Goal: Register for event/course

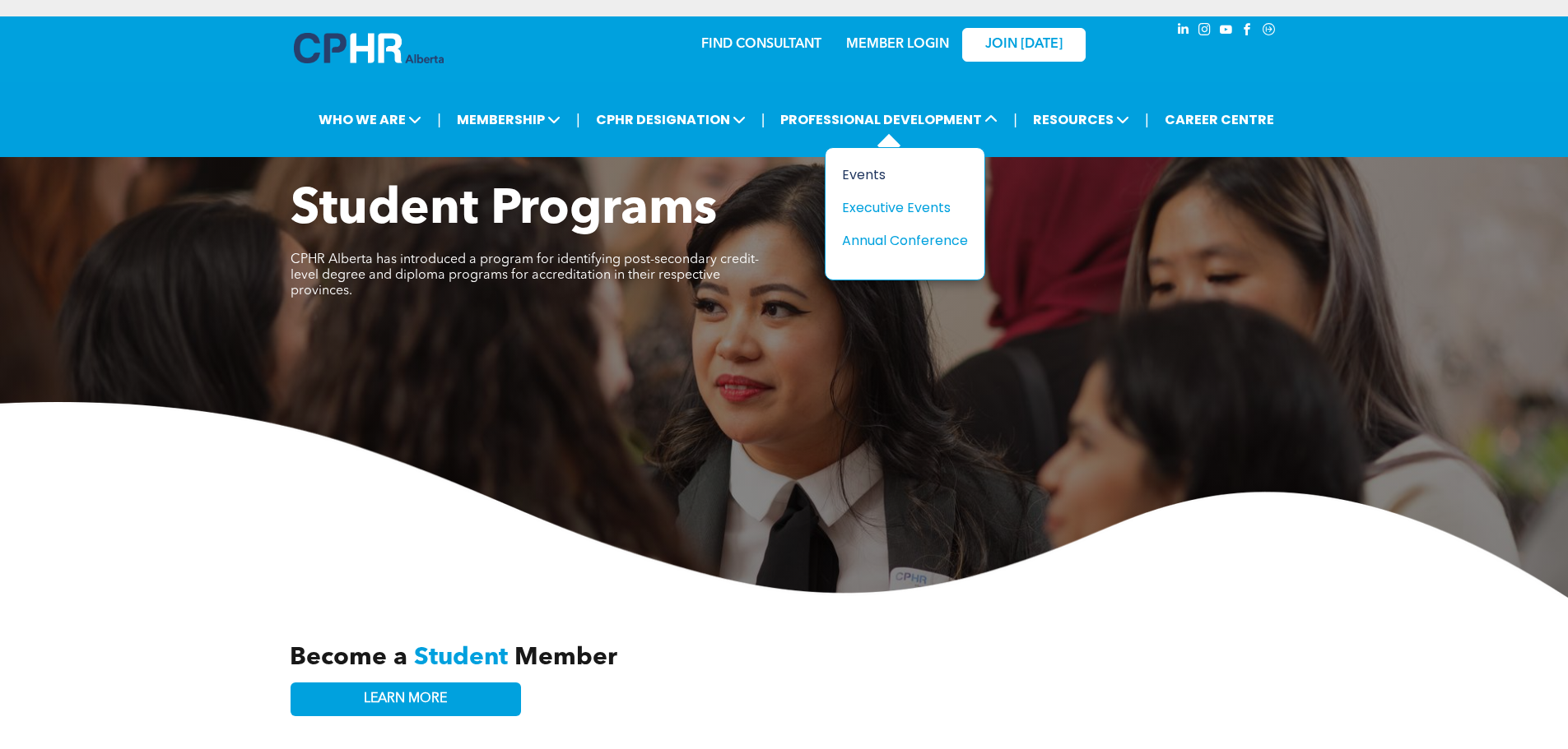
click at [868, 173] on div "Events" at bounding box center [899, 174] width 114 height 21
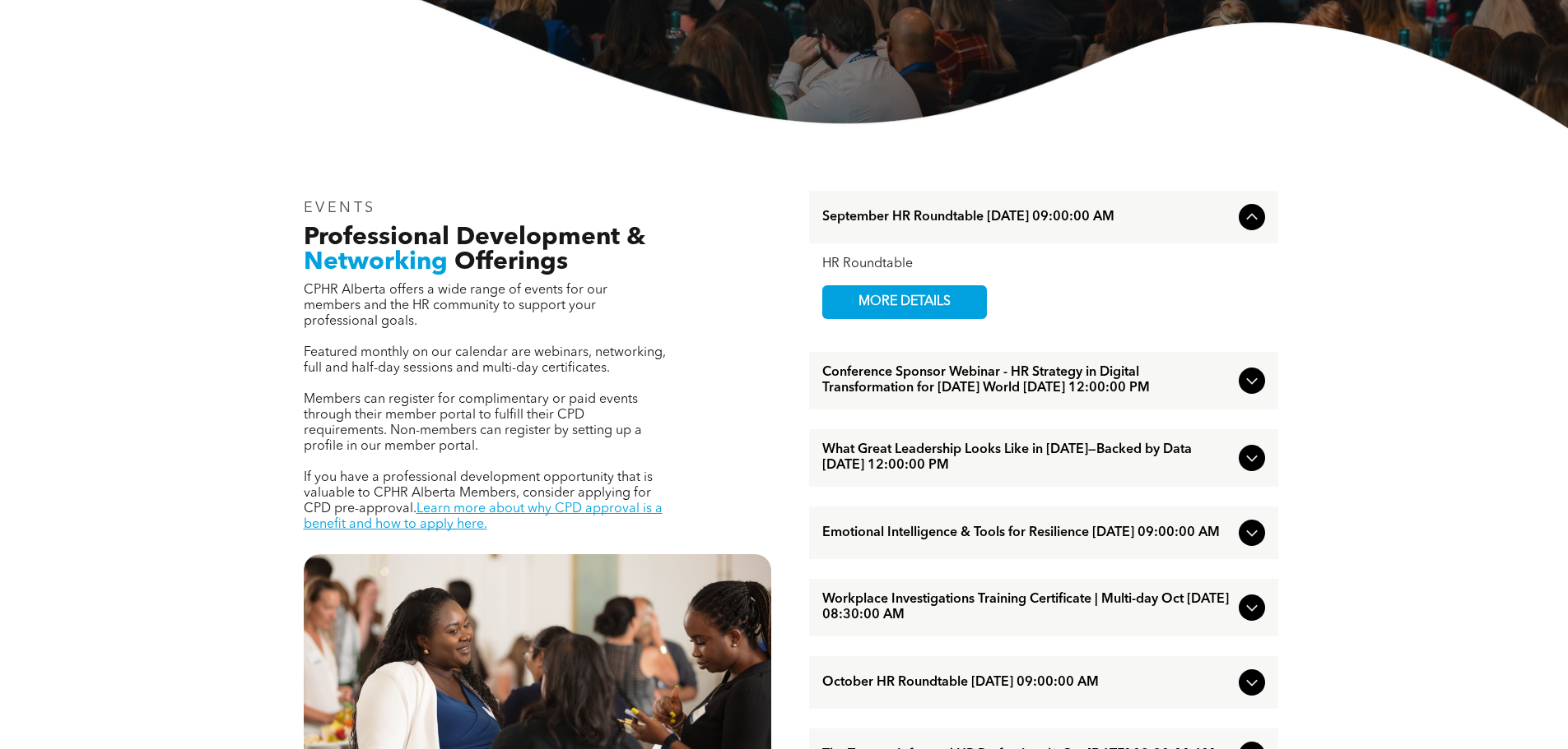
scroll to position [493, 0]
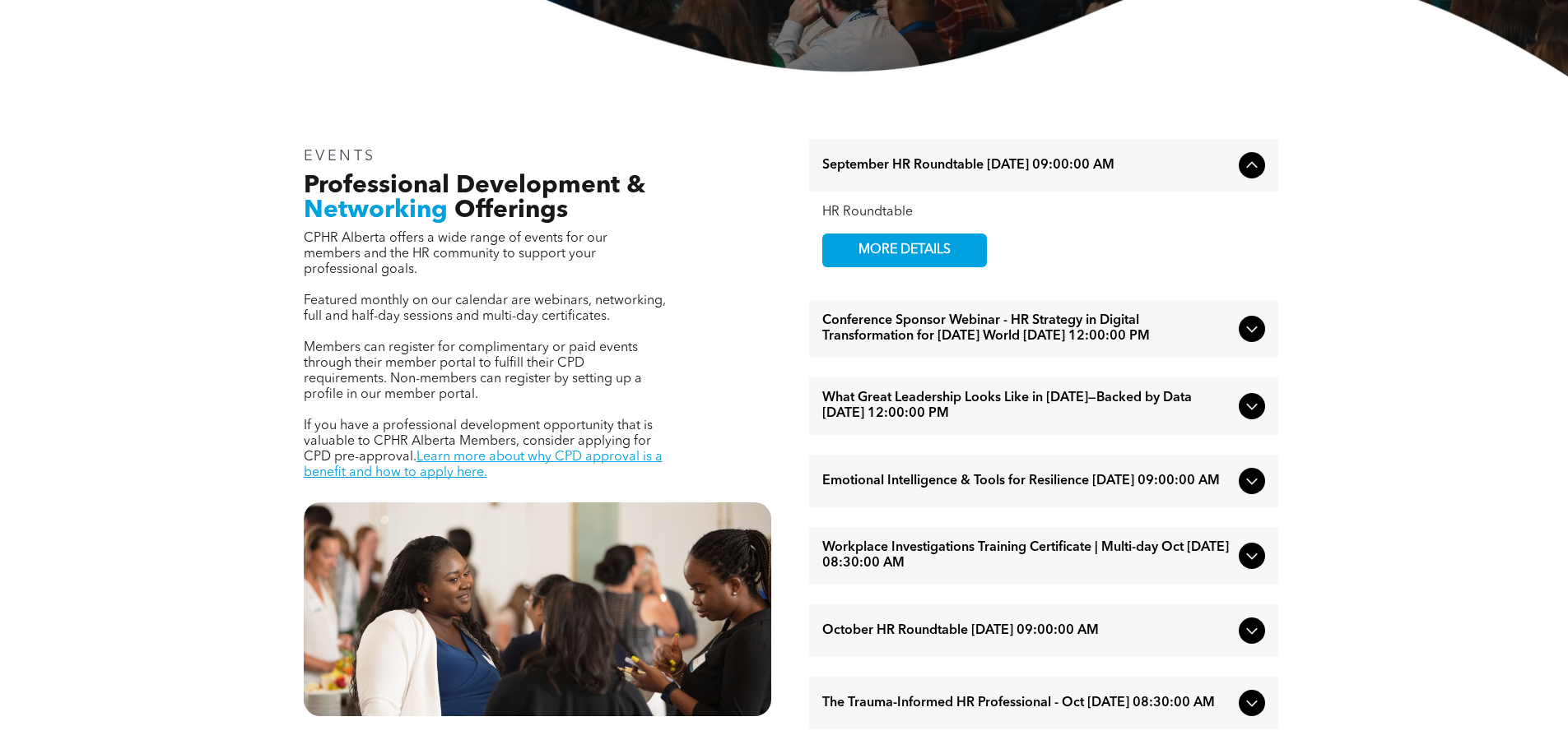
click at [1253, 337] on icon at bounding box center [1252, 328] width 20 height 20
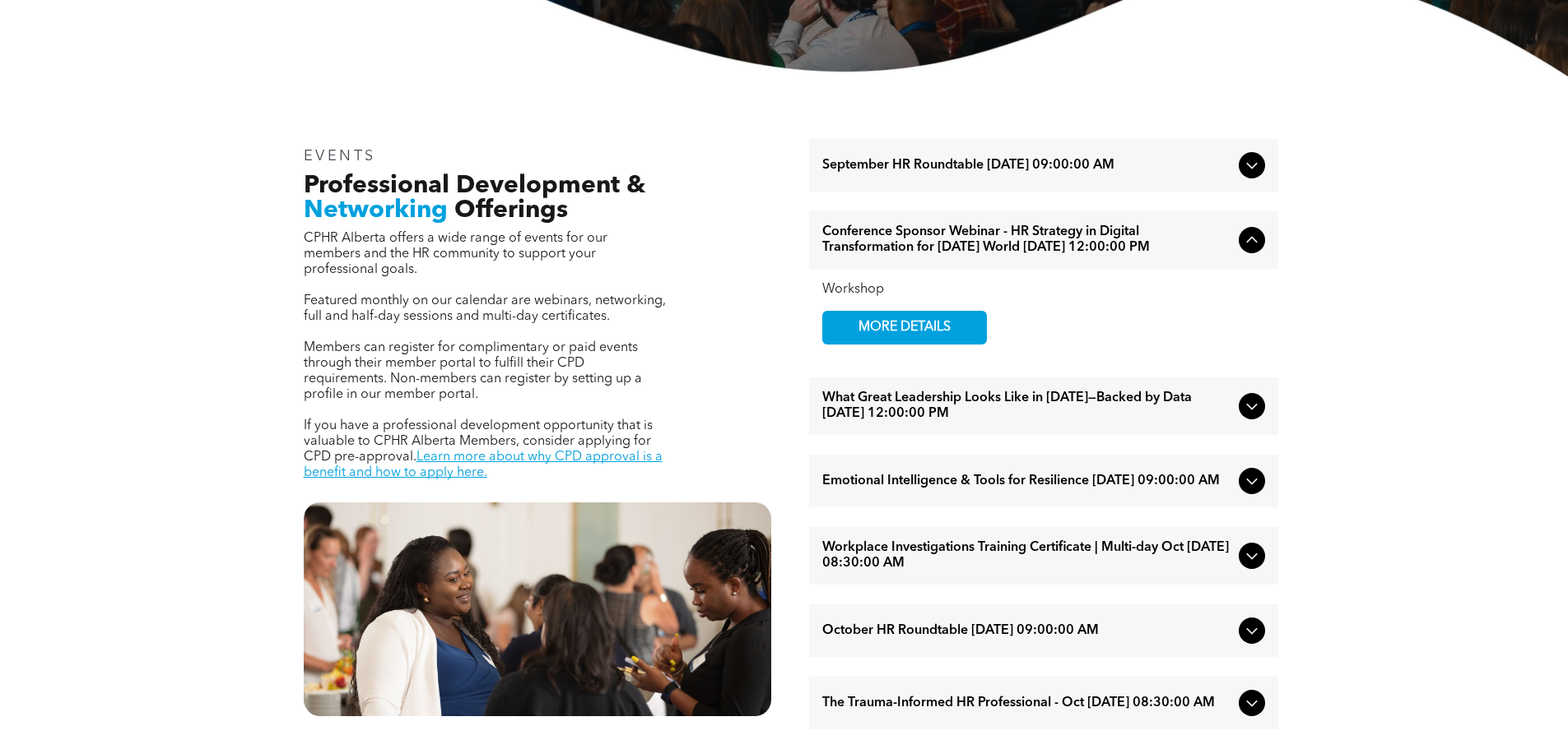
click at [1255, 410] on icon at bounding box center [1251, 407] width 10 height 7
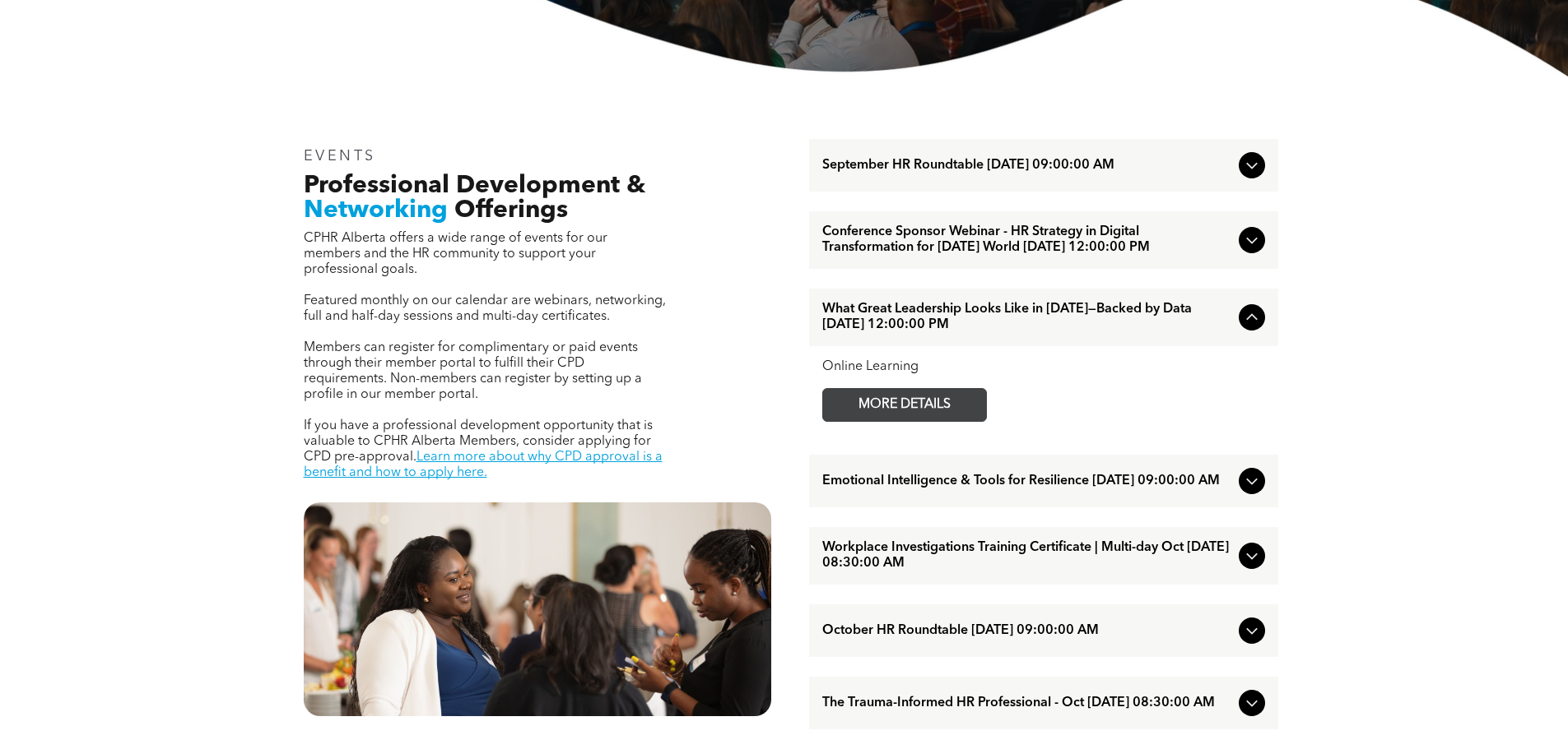
click at [931, 421] on span "MORE DETAILS" at bounding box center [904, 405] width 130 height 32
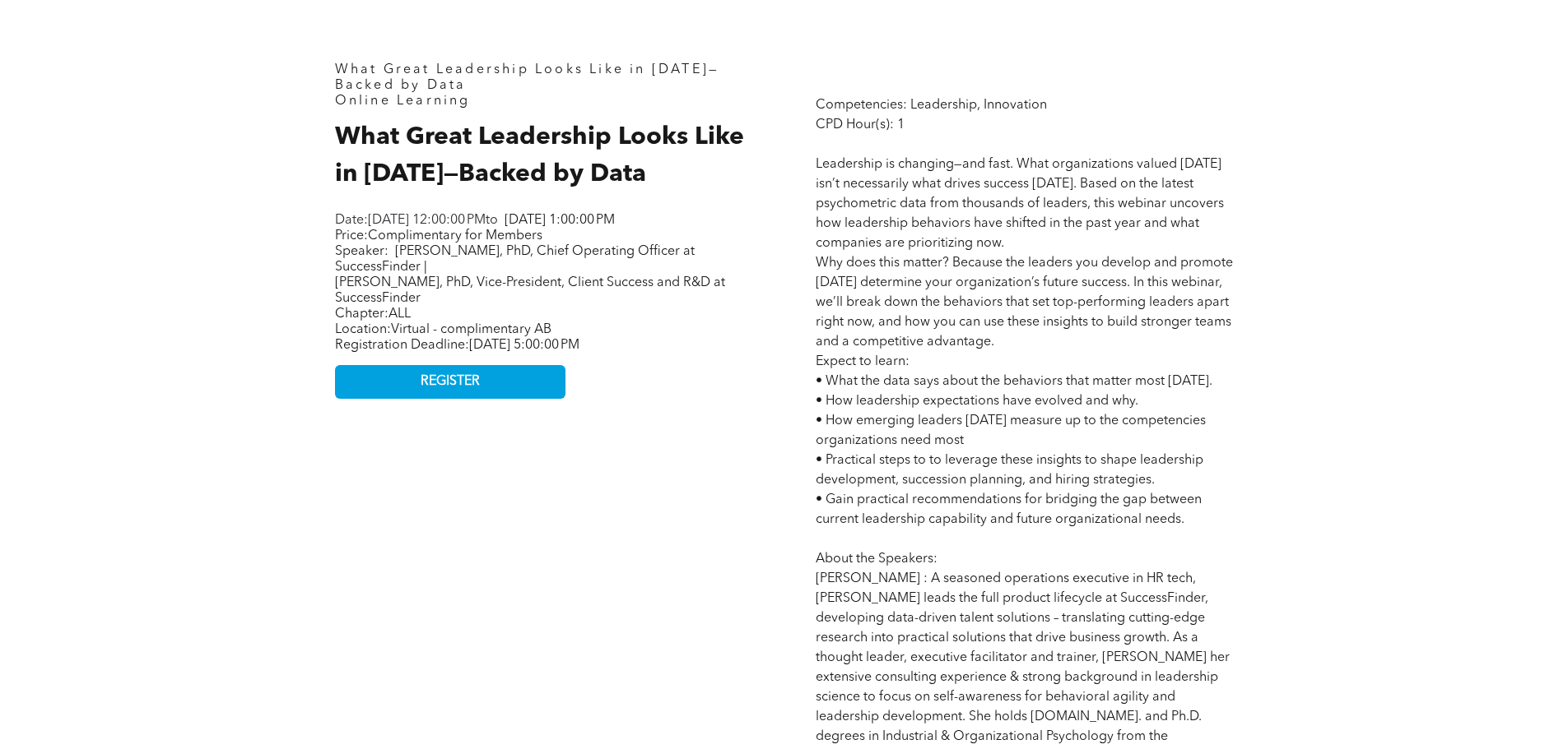
scroll to position [823, 0]
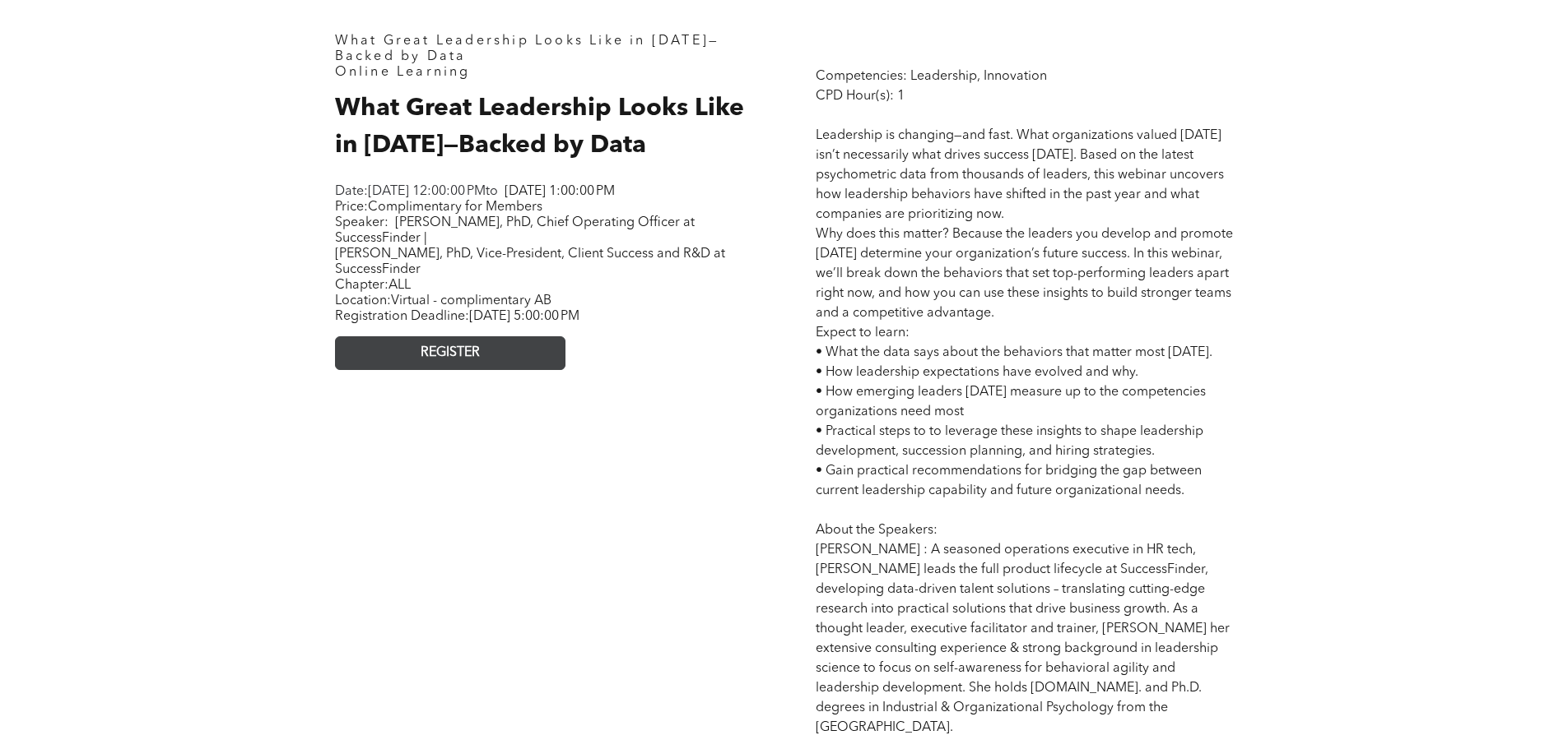
click at [493, 370] on link "REGISTER" at bounding box center [450, 354] width 231 height 34
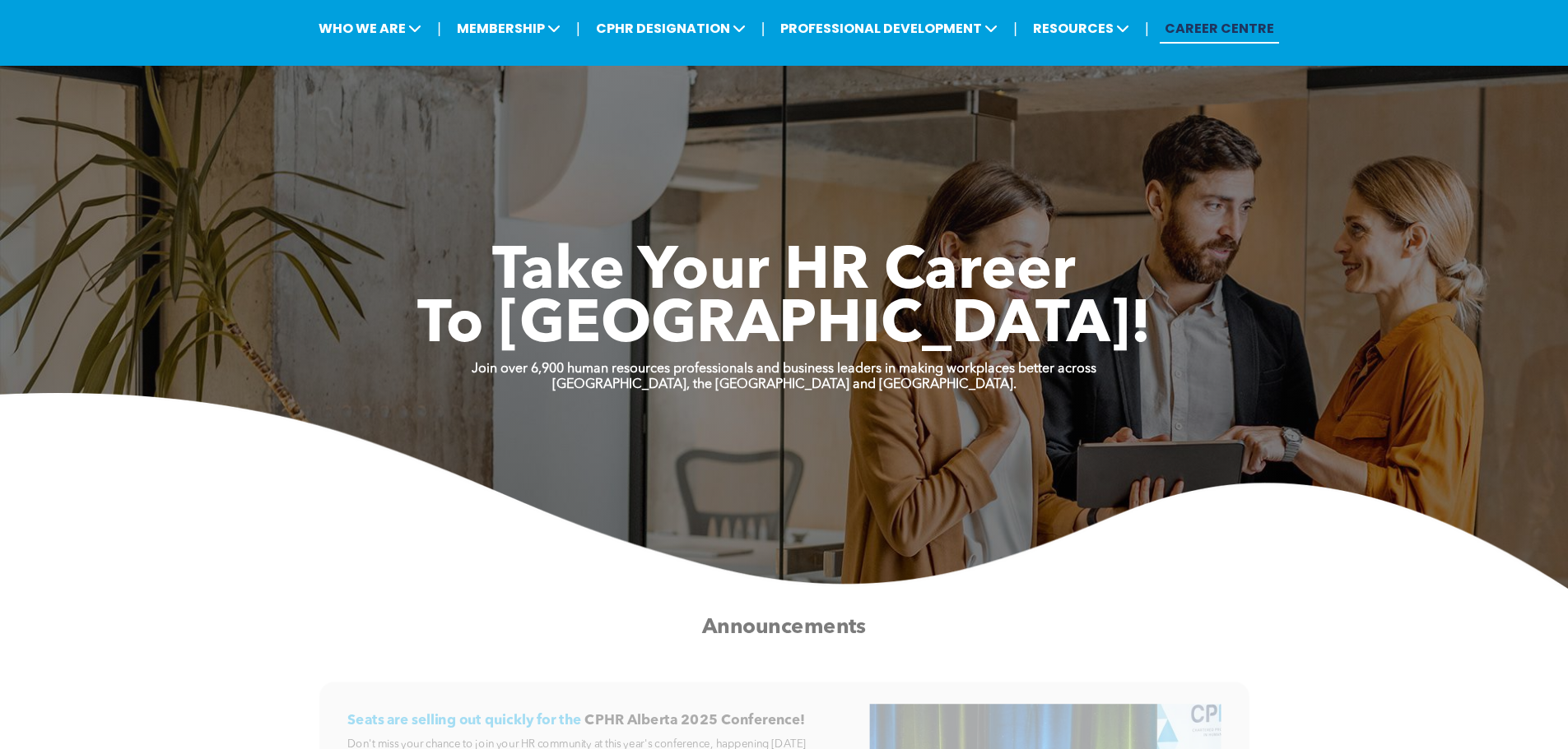
scroll to position [82, 0]
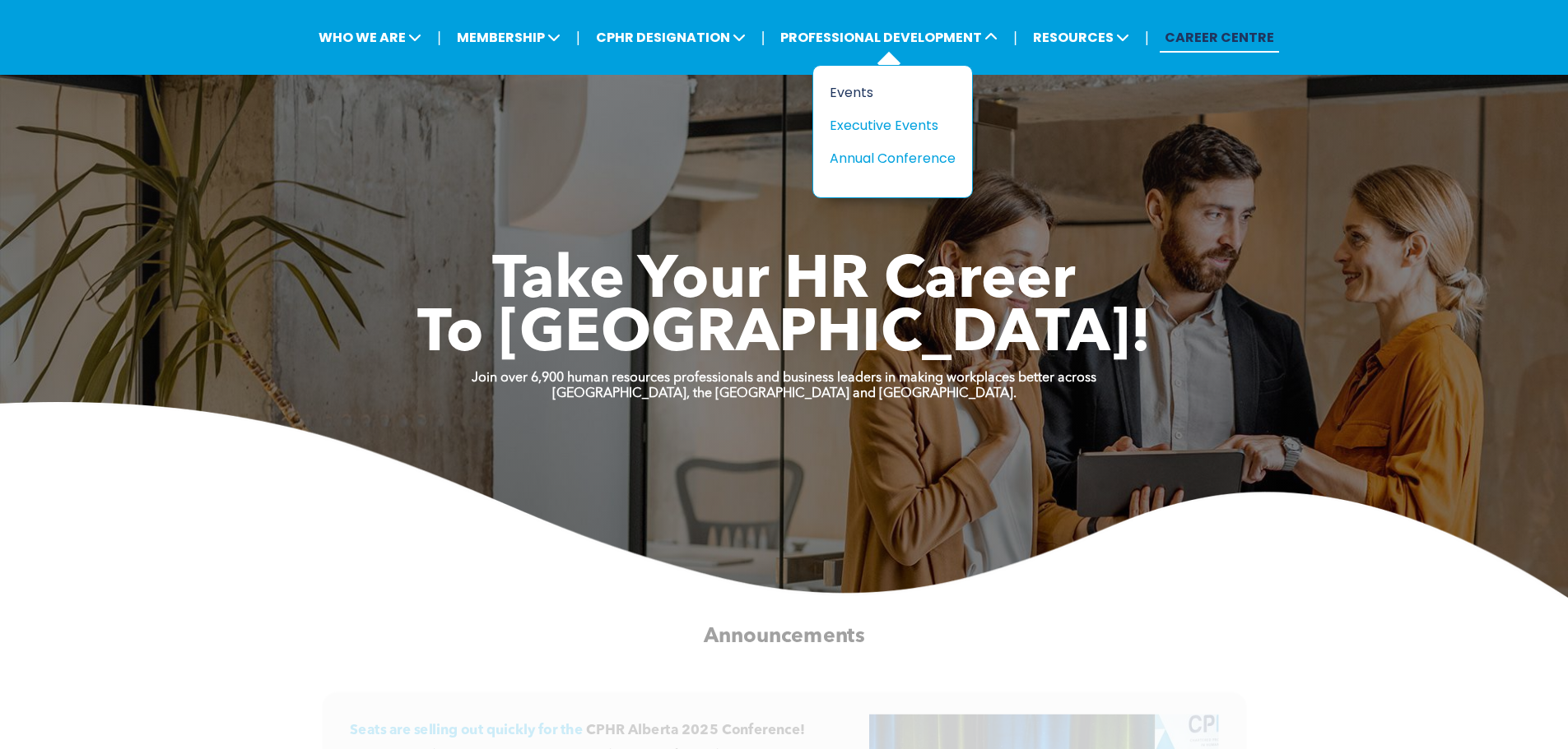
click at [861, 95] on div "Events" at bounding box center [887, 92] width 114 height 21
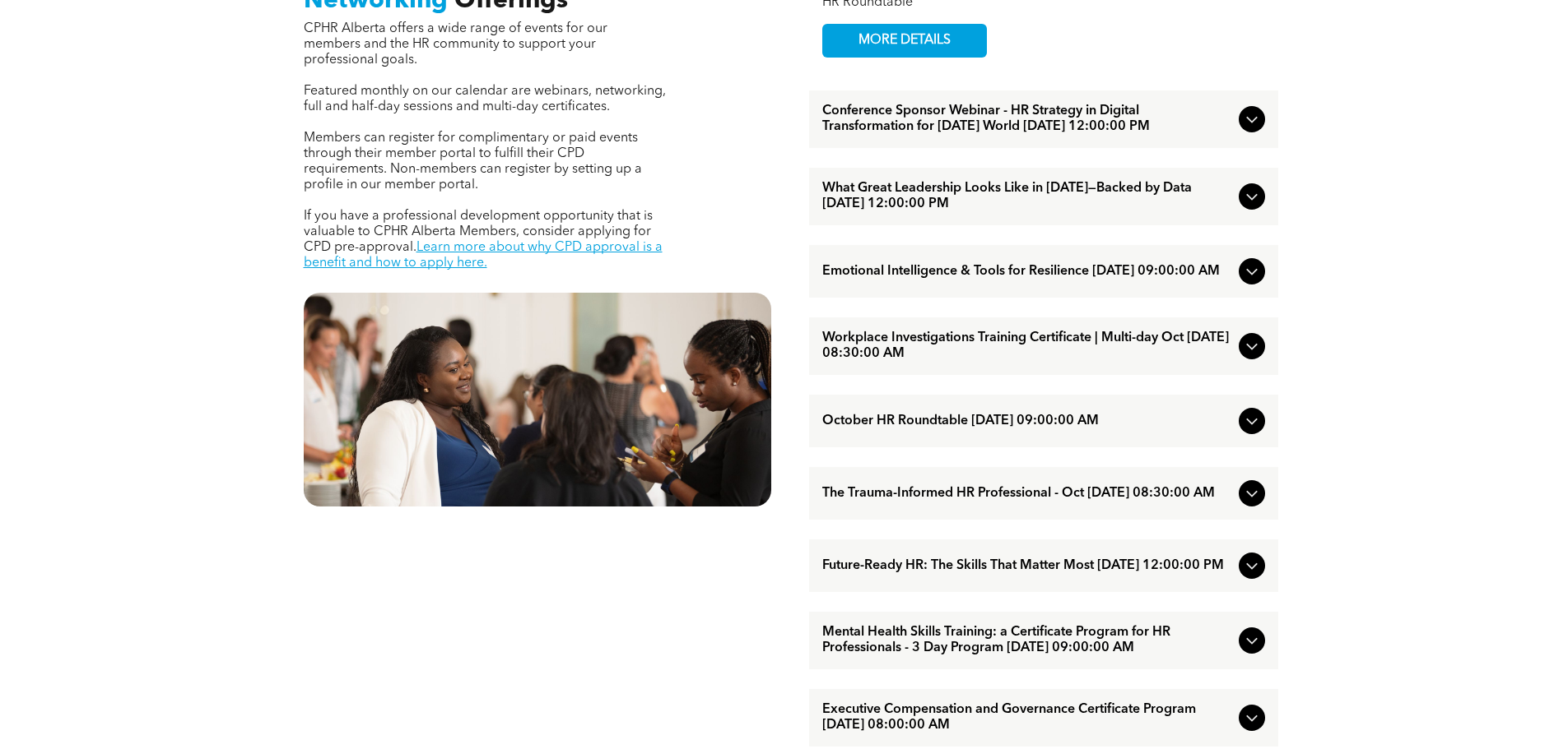
scroll to position [741, 0]
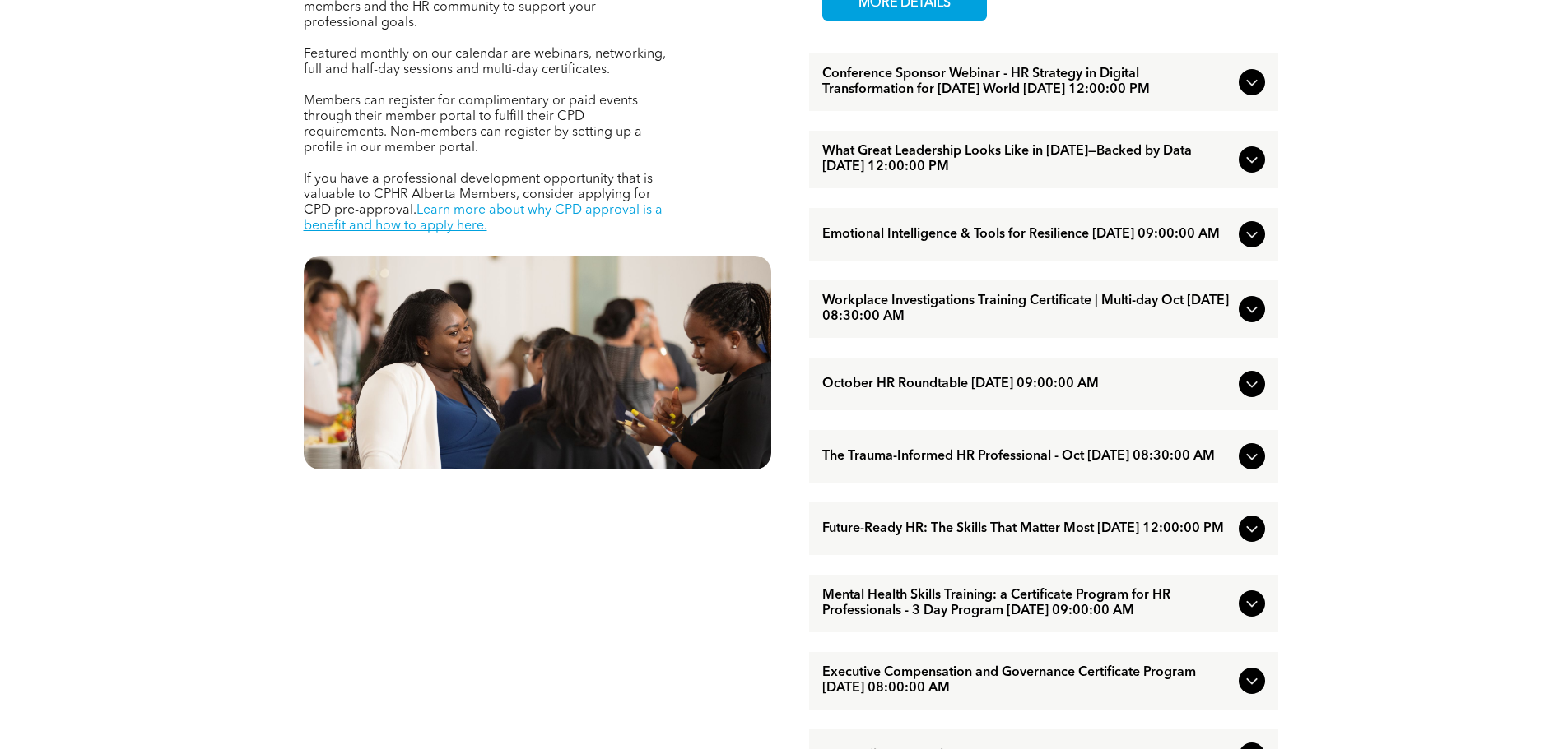
click at [1244, 244] on icon at bounding box center [1252, 234] width 20 height 20
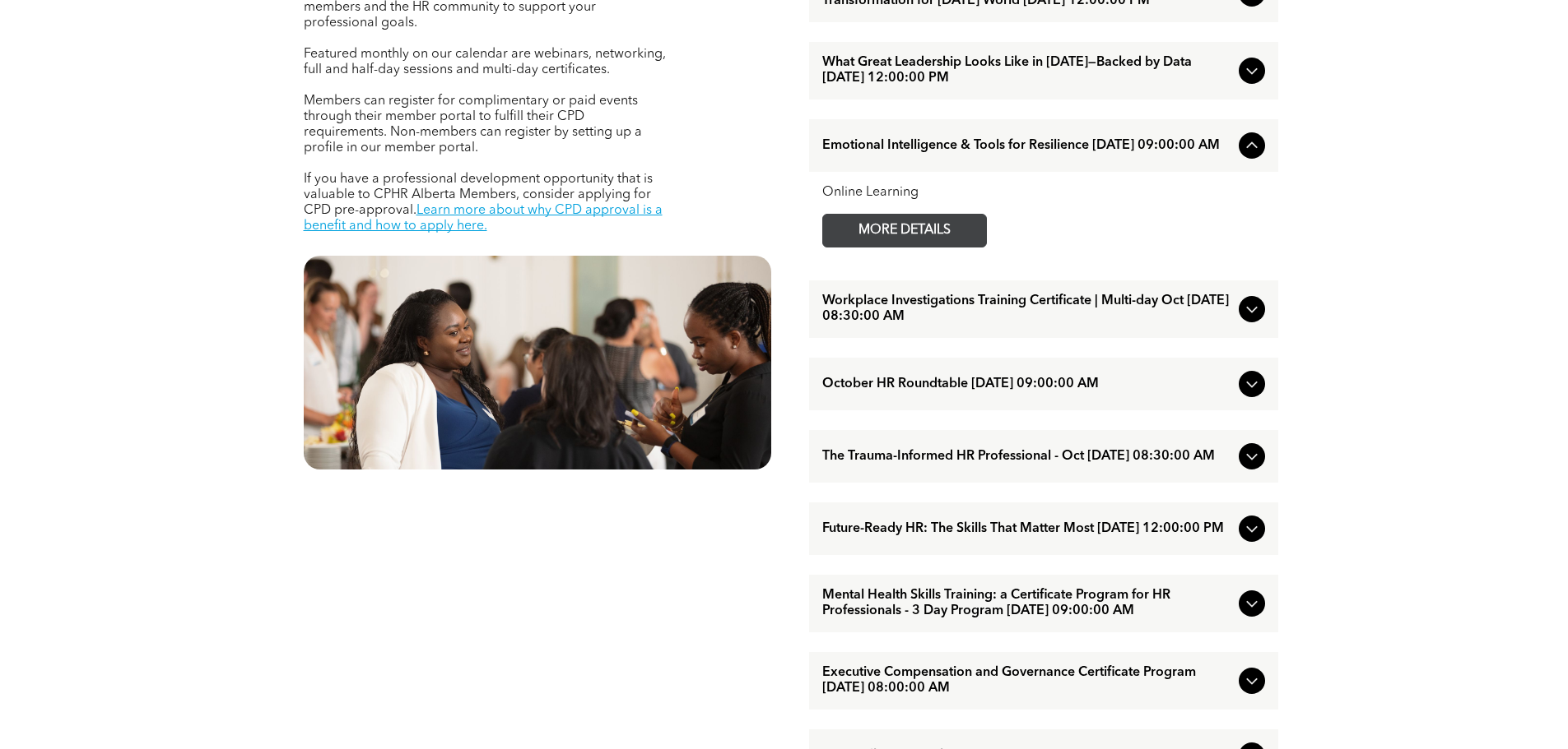
click at [910, 247] on span "MORE DETAILS" at bounding box center [904, 230] width 130 height 32
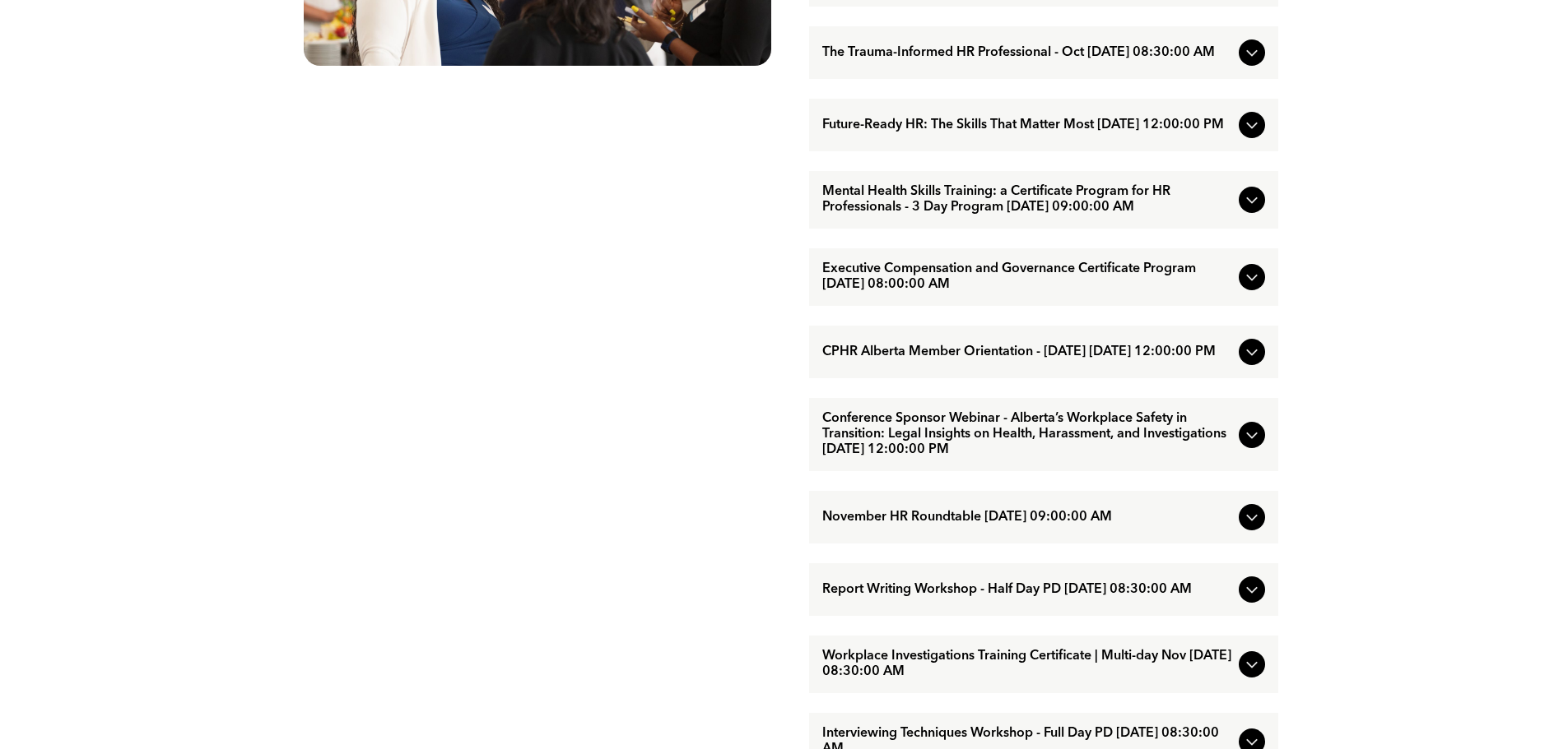
scroll to position [1152, 0]
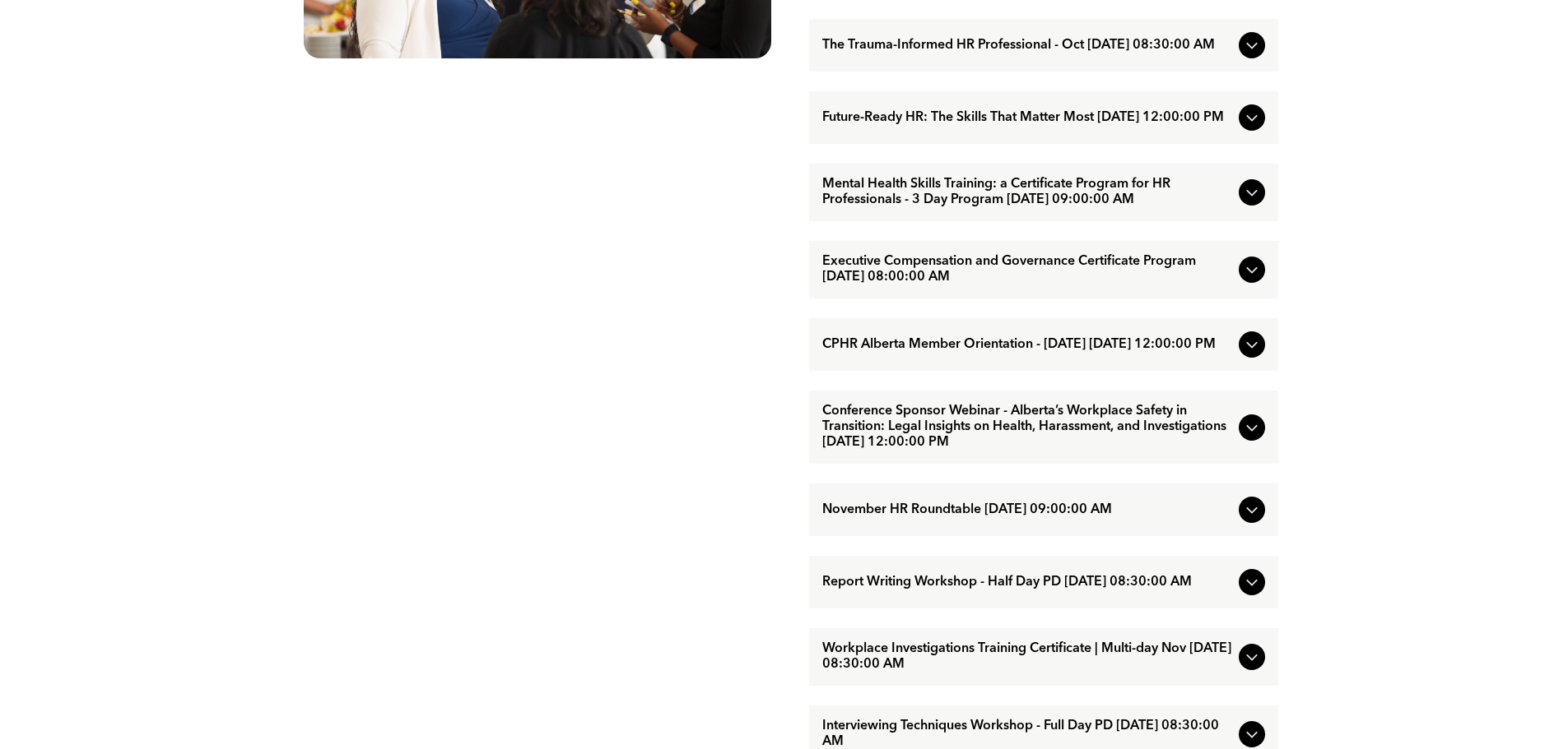
click at [1252, 437] on icon at bounding box center [1252, 427] width 20 height 20
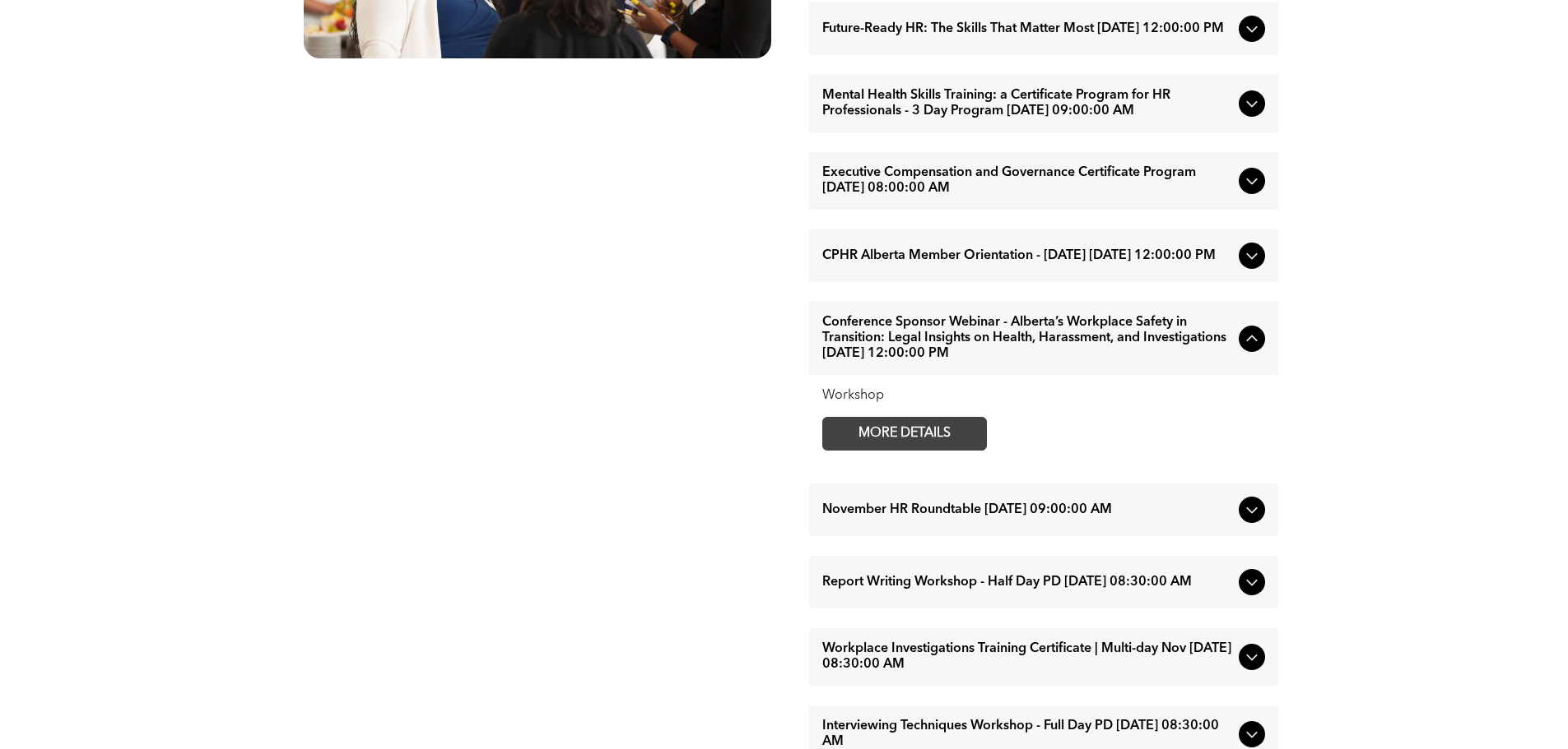
click at [927, 450] on span "MORE DETAILS" at bounding box center [904, 434] width 130 height 32
click at [1250, 349] on icon at bounding box center [1252, 339] width 20 height 20
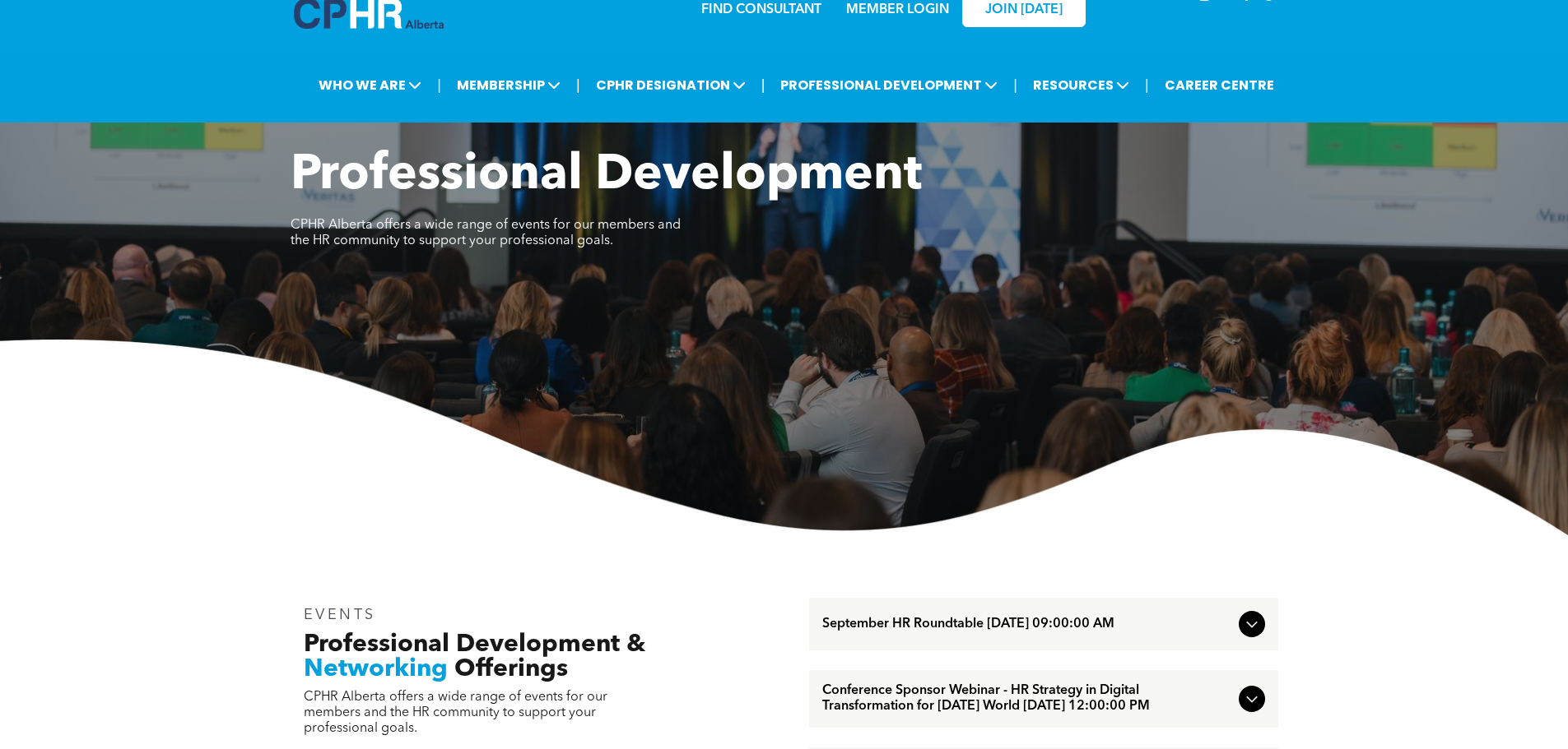
scroll to position [0, 0]
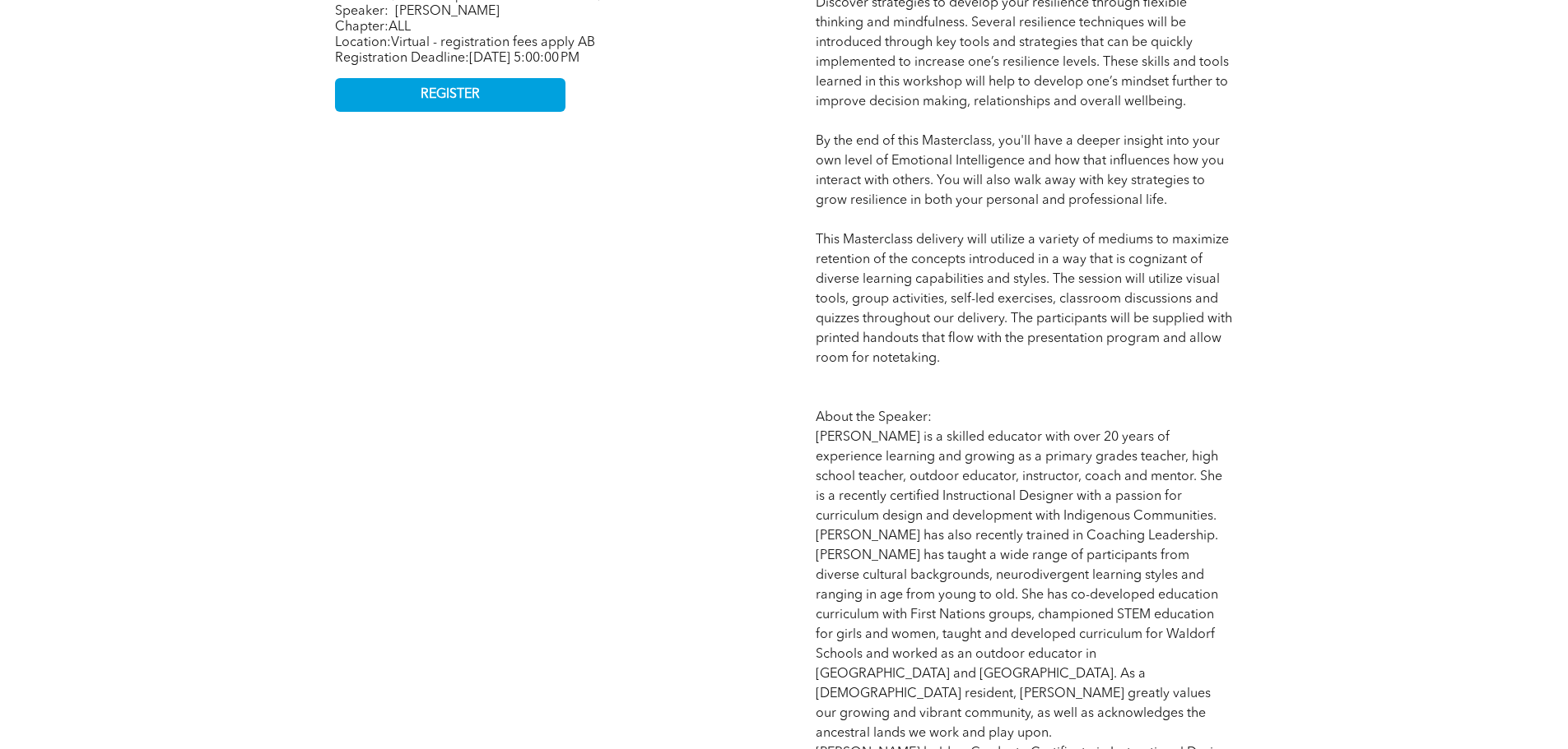
scroll to position [905, 0]
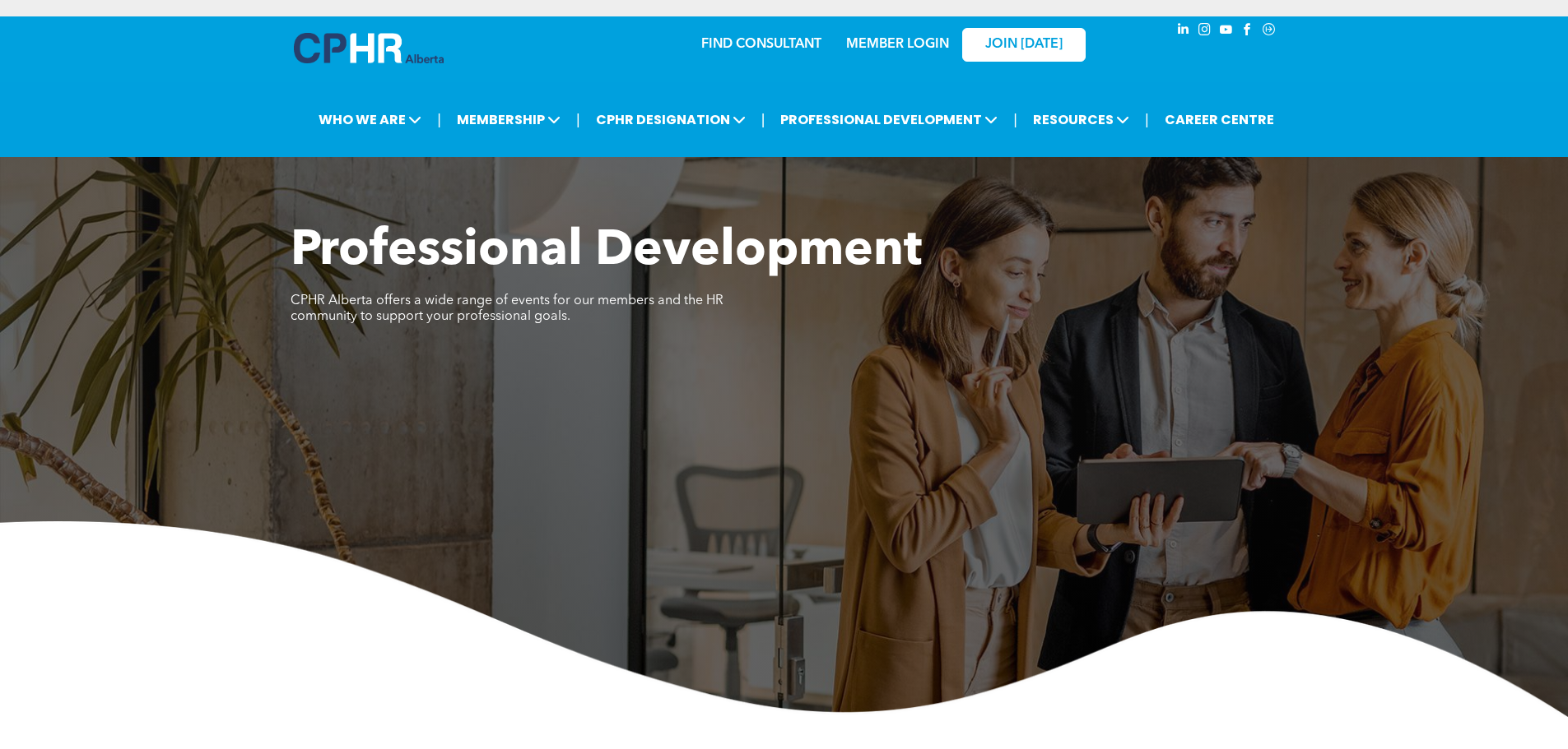
click at [1428, 425] on div "Professional Development ﻿ CPHR Alberta offers a wide range of events for our m…" at bounding box center [784, 469] width 1568 height 495
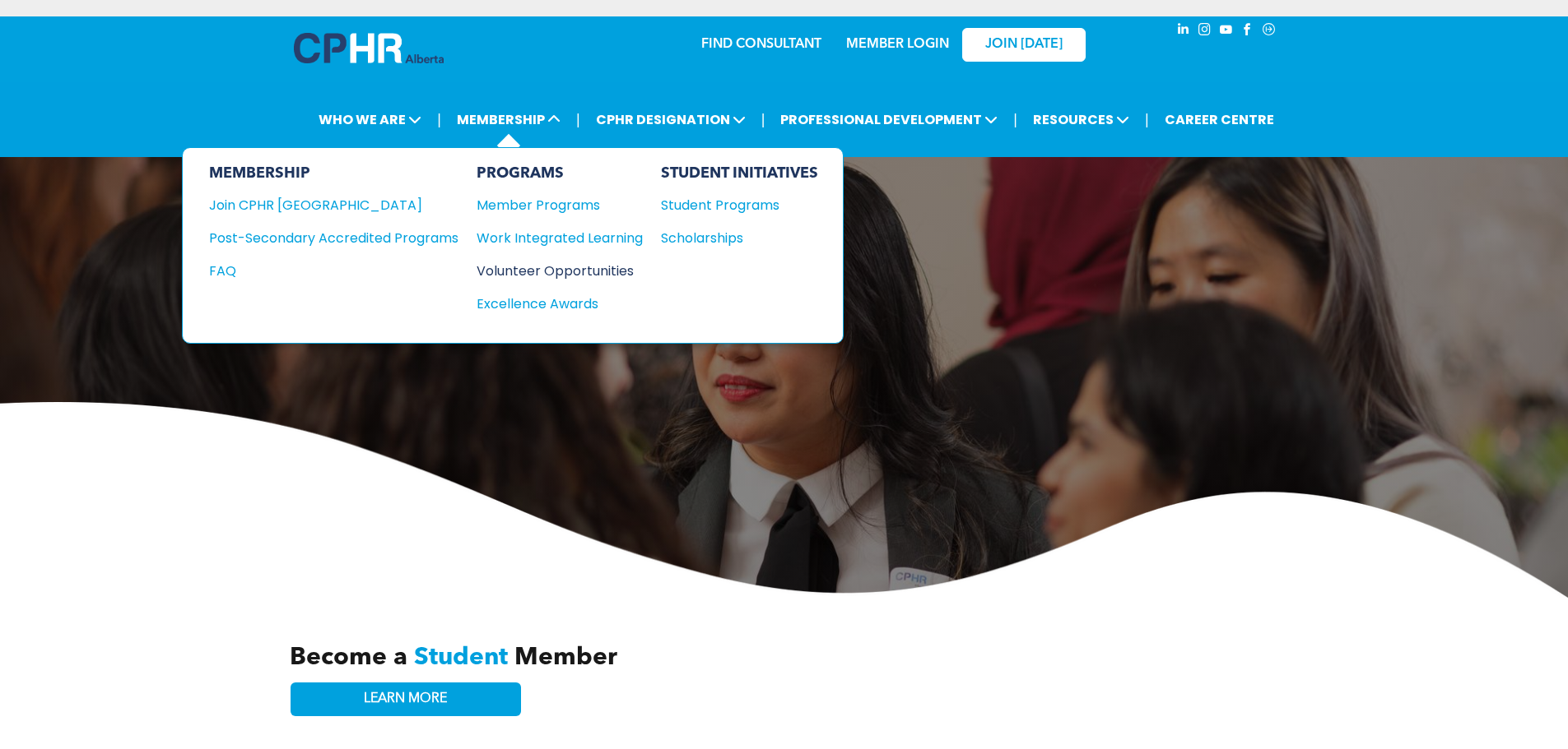
click at [553, 270] on div "Volunteer Opportunities" at bounding box center [552, 271] width 150 height 21
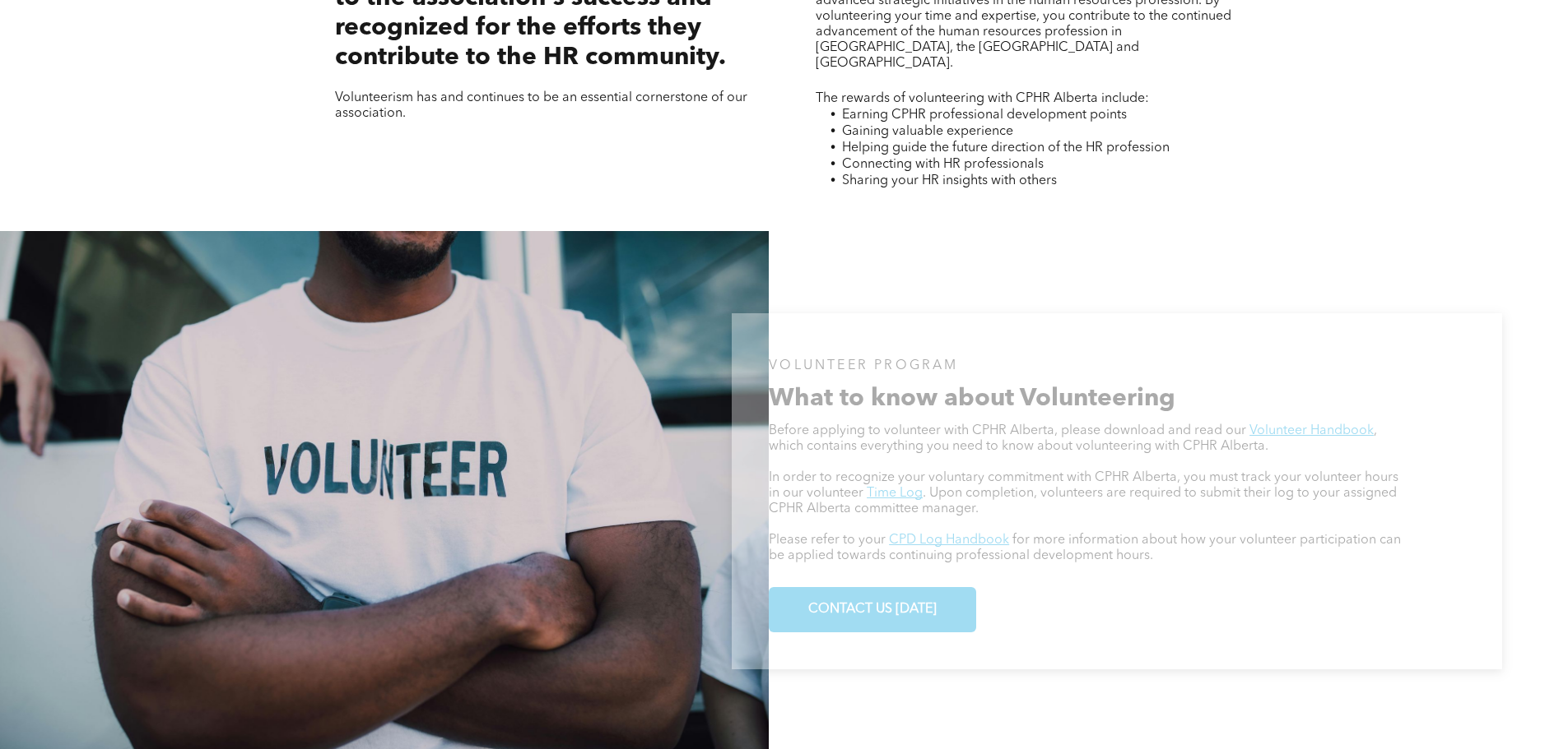
scroll to position [823, 0]
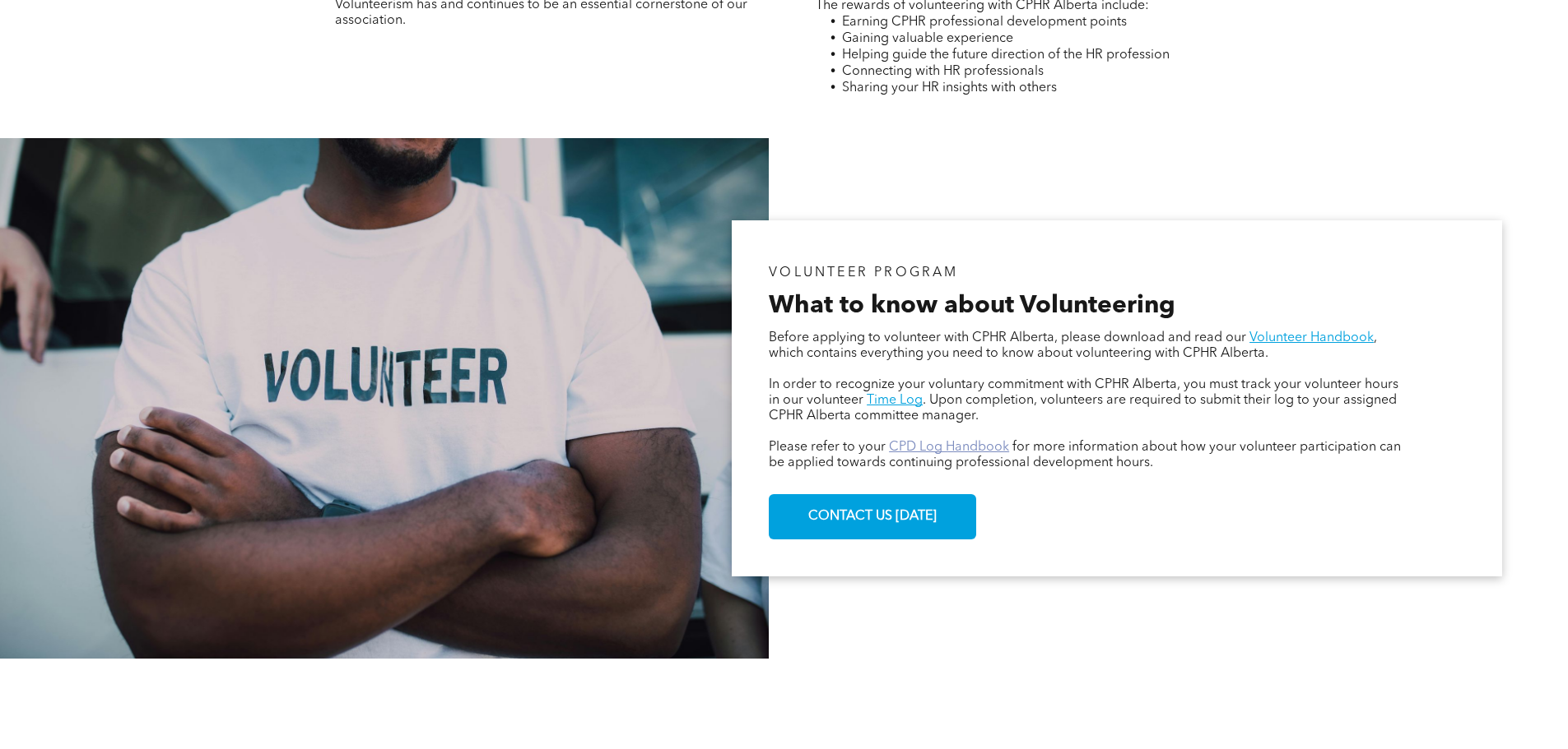
click at [942, 452] on link "CPD Log Handbook" at bounding box center [948, 448] width 120 height 13
